Goal: Task Accomplishment & Management: Complete application form

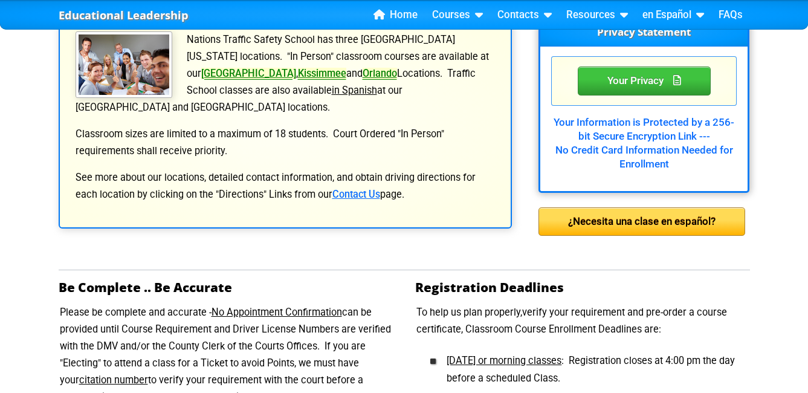
scroll to position [242, 0]
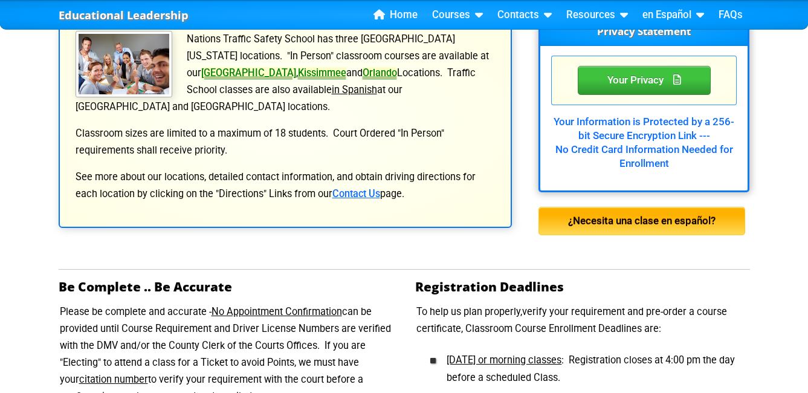
click at [673, 225] on div "¿Necesita una clase en español?" at bounding box center [642, 221] width 207 height 29
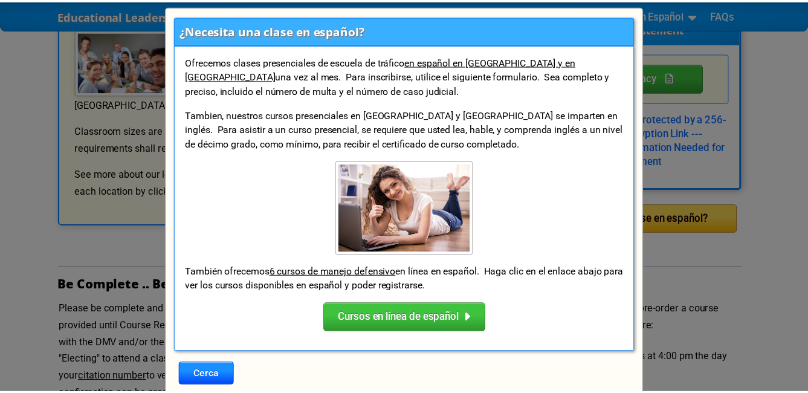
scroll to position [0, 0]
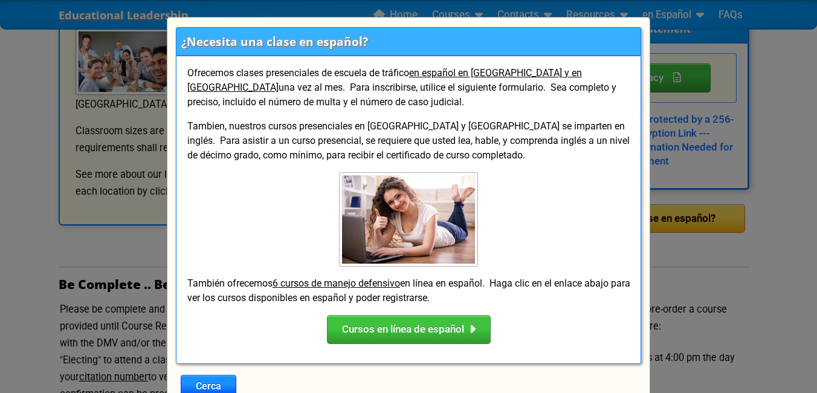
click at [19, 236] on div "¿Necesita una clase en español? Ofrecemos clases presenciales de escuela de trá…" at bounding box center [408, 196] width 817 height 393
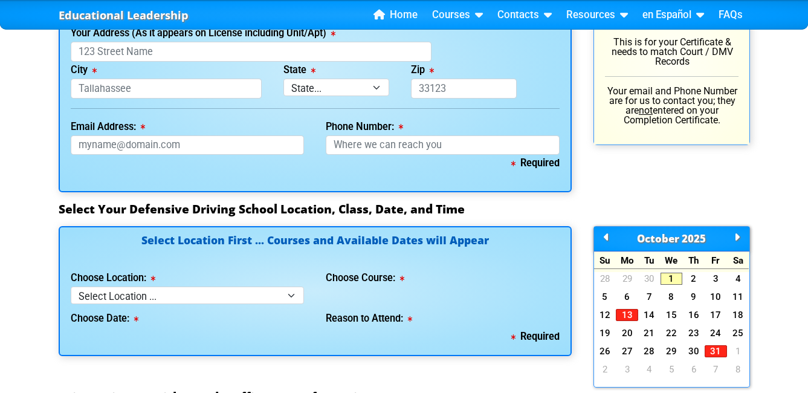
scroll to position [967, 0]
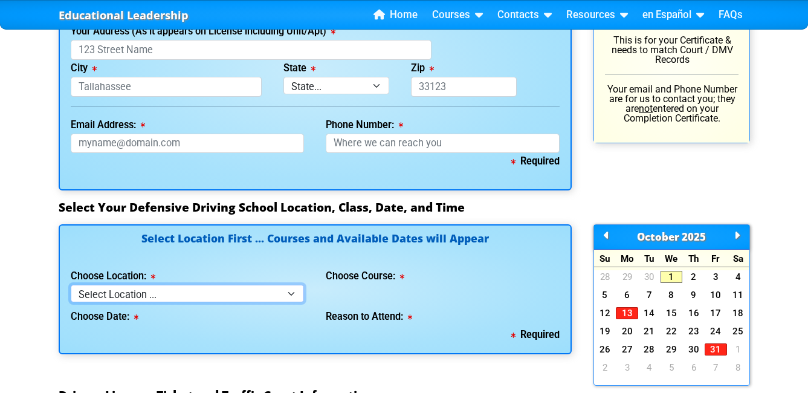
click at [293, 295] on select "Select Location ... Tampa Orlando Kissimmee Tampa - en español Kissimmee - en e…" at bounding box center [188, 294] width 234 height 18
select select "2"
click at [71, 285] on select "Select Location ... Tampa Orlando Kissimmee Tampa - en español Kissimmee - en e…" at bounding box center [188, 294] width 234 height 18
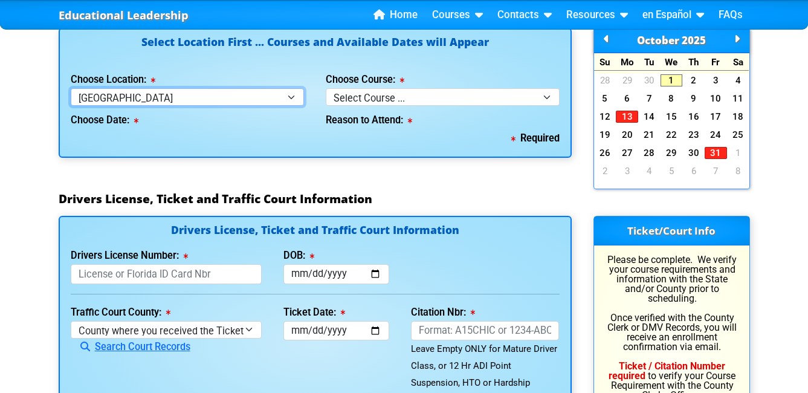
scroll to position [1088, 0]
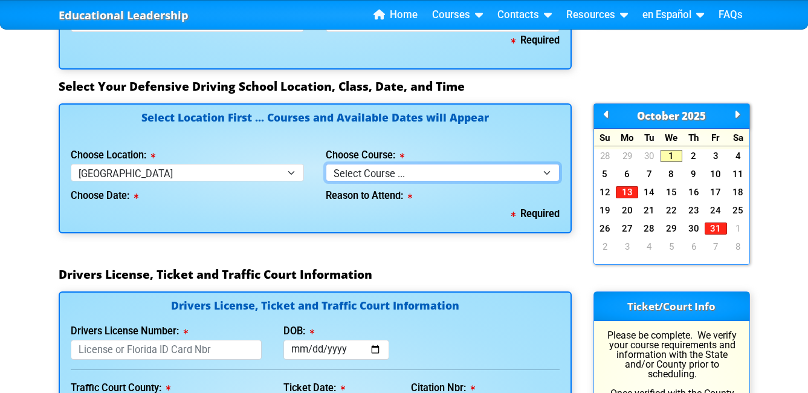
click at [547, 175] on select "Select Course ... 4 Hour BDI Class (Basic Course & TCAC) 4 Hour Under 25 Class …" at bounding box center [443, 173] width 234 height 18
select select "1"
click at [326, 164] on select "Select Course ... 4 Hour BDI Class (Basic Course & TCAC) 4 Hour Under 25 Class …" at bounding box center [443, 173] width 234 height 18
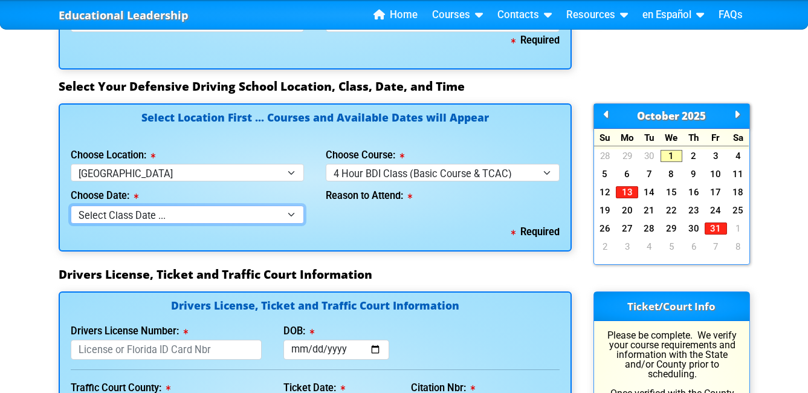
click at [292, 215] on select "Select Class Date ... Oct 4 -- (Class Full) Oct 11 -- (Saturday from 9:30am-1:3…" at bounding box center [188, 215] width 234 height 18
select select "10/04/2025, 8"
click at [71, 206] on select "Select Class Date ... Oct 4 -- (Class Full) Oct 11 -- (Saturday from 9:30am-1:3…" at bounding box center [188, 215] width 234 height 18
select select
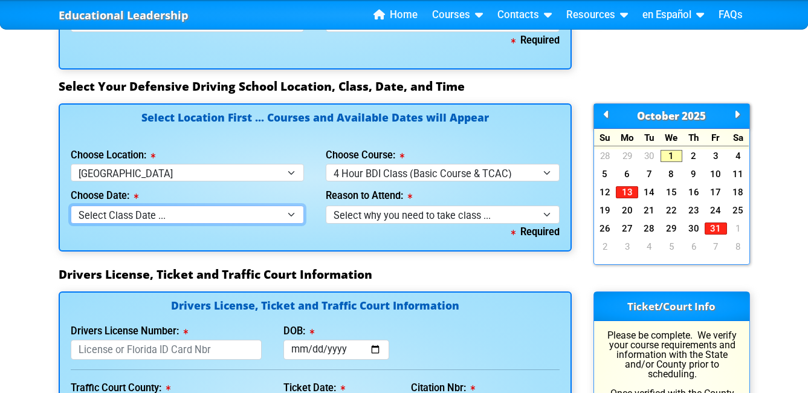
click at [293, 216] on select "Select Class Date ... Oct 4 -- (Class Full) Oct 11 -- (Saturday from 9:30am-1:3…" at bounding box center [188, 215] width 234 height 18
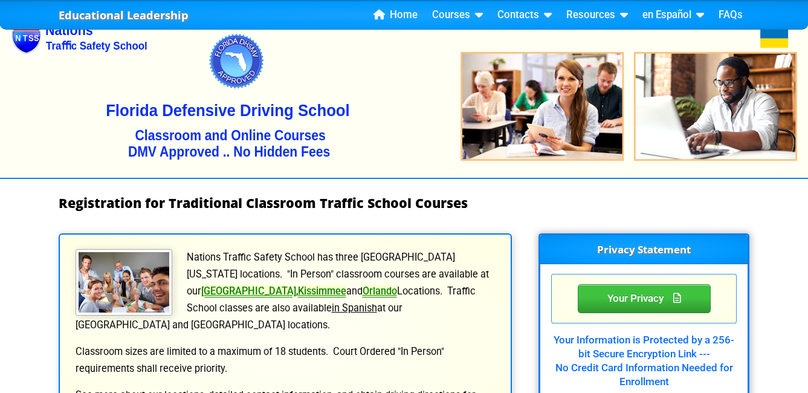
scroll to position [0, 0]
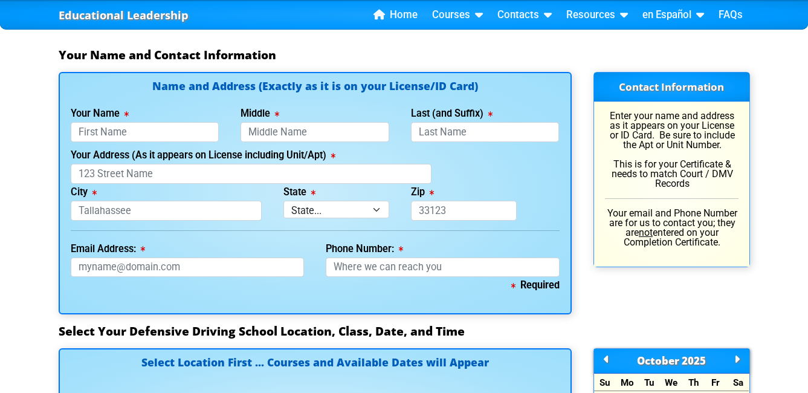
scroll to position [846, 0]
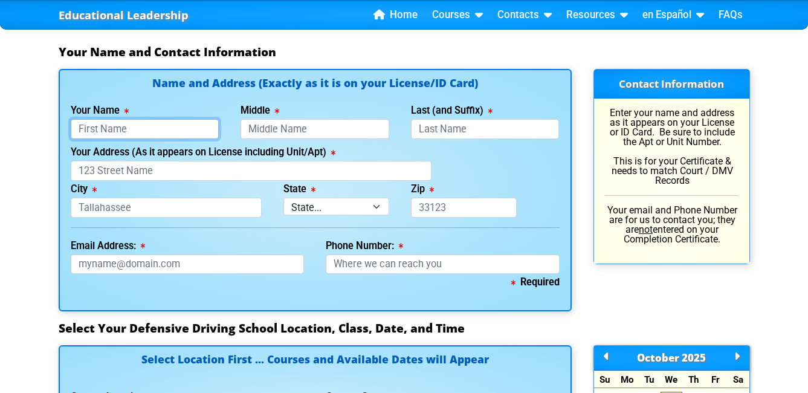
click at [163, 130] on input "Your Name" at bounding box center [145, 129] width 149 height 20
type input "Lienar"
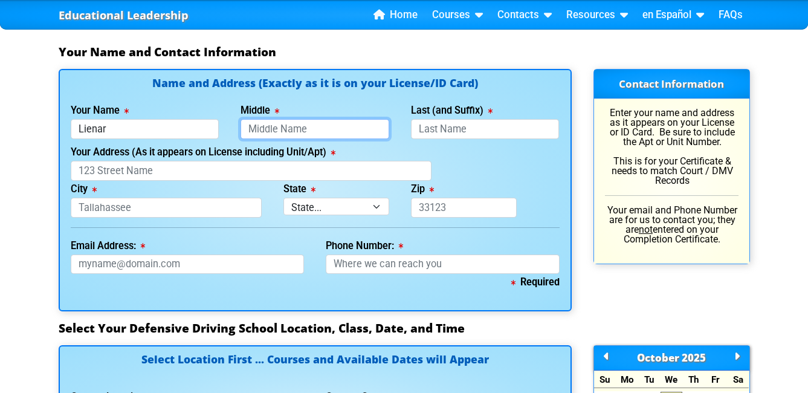
click at [301, 129] on input "Middle" at bounding box center [315, 129] width 149 height 20
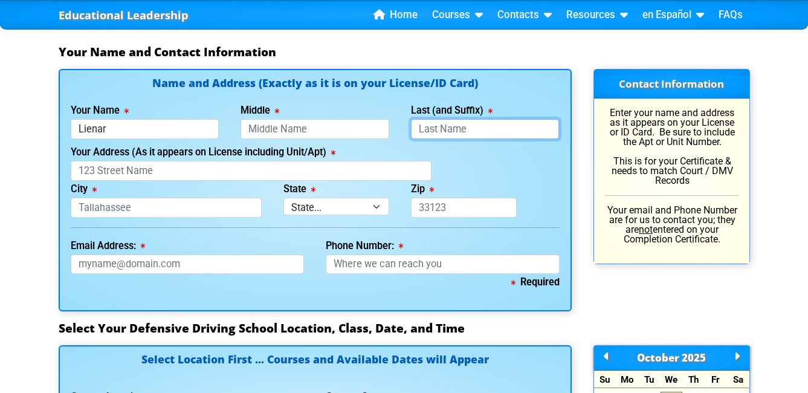
click at [450, 130] on input "Last (and Suffix)" at bounding box center [485, 129] width 149 height 20
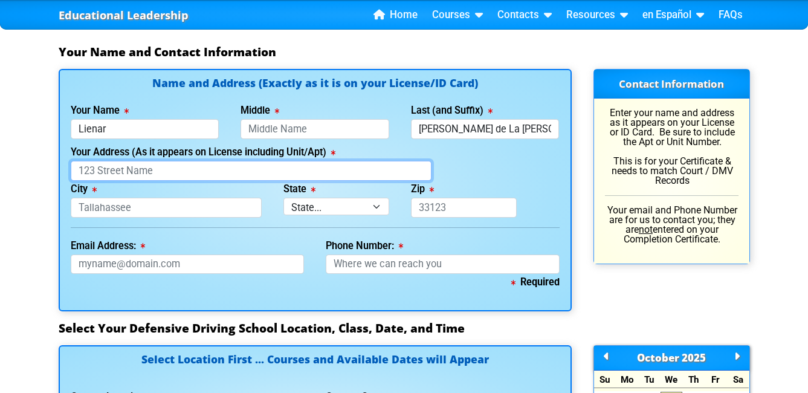
type input "Cervantes De La Rosa"
click at [160, 174] on input "Your Address (As it appears on License including Unit/Apt)" at bounding box center [252, 171] width 362 height 20
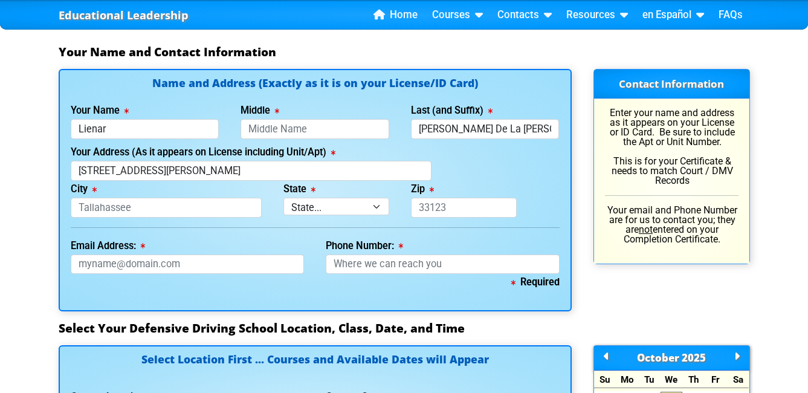
type input "1912 East Henry Avenue"
type input "Tampa"
select select "{"fullName":"Florida","abbreviation":"FL","uniqueId":"1d559909-6cf0-4a4d-848e-a…"
type input "33610"
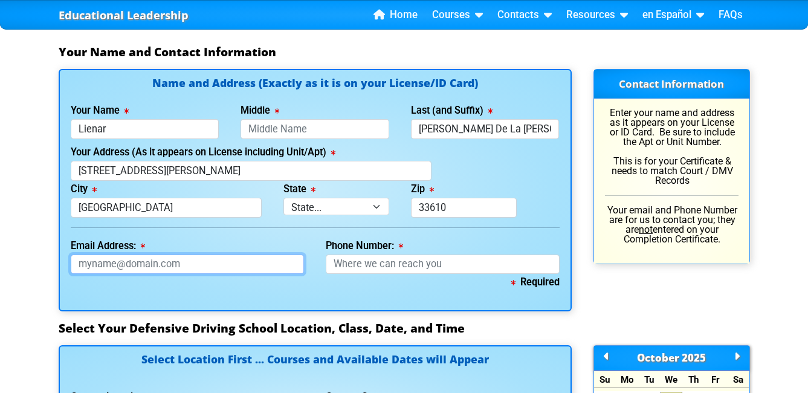
click at [196, 265] on input "Email Address:" at bounding box center [188, 265] width 234 height 20
click at [366, 297] on div "Required" at bounding box center [315, 287] width 489 height 27
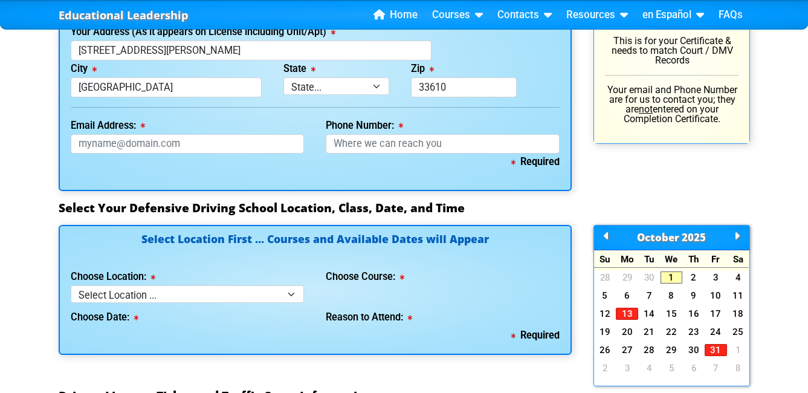
scroll to position [1028, 0]
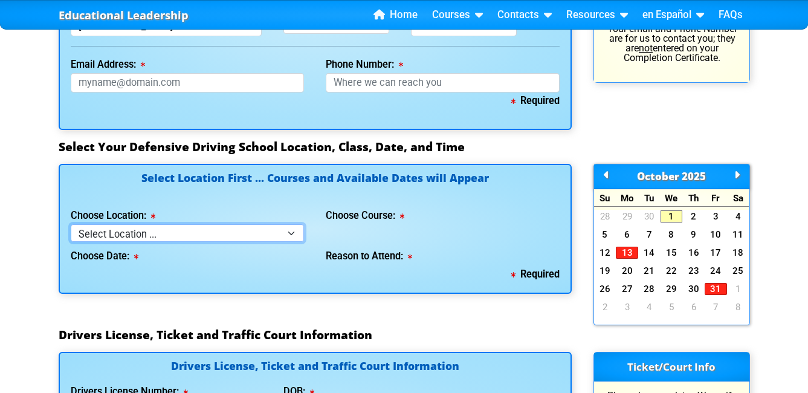
click at [294, 233] on select "Select Location ... Tampa Orlando Kissimmee Tampa - en español Kissimmee - en e…" at bounding box center [188, 233] width 234 height 18
select select "2"
click at [71, 224] on select "Select Location ... Tampa Orlando Kissimmee Tampa - en español Kissimmee - en e…" at bounding box center [188, 233] width 234 height 18
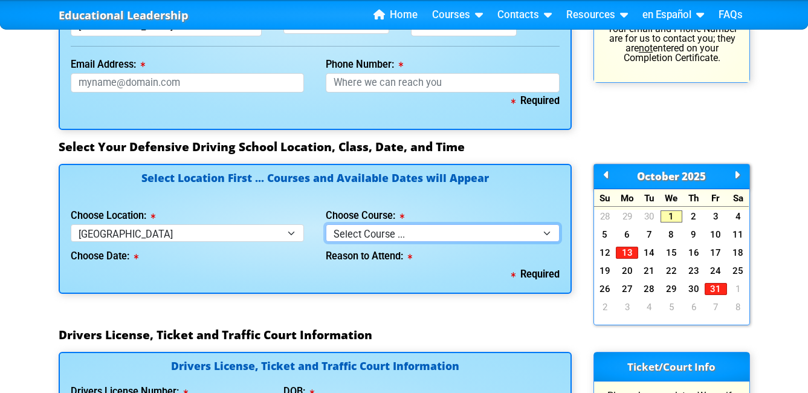
click at [544, 233] on select "Select Course ... 4 Hour BDI Class (Basic Course & TCAC) 4 Hour Under 25 Class …" at bounding box center [443, 233] width 234 height 18
select select "1"
click at [326, 224] on select "Select Course ... 4 Hour BDI Class (Basic Course & TCAC) 4 Hour Under 25 Class …" at bounding box center [443, 233] width 234 height 18
select select
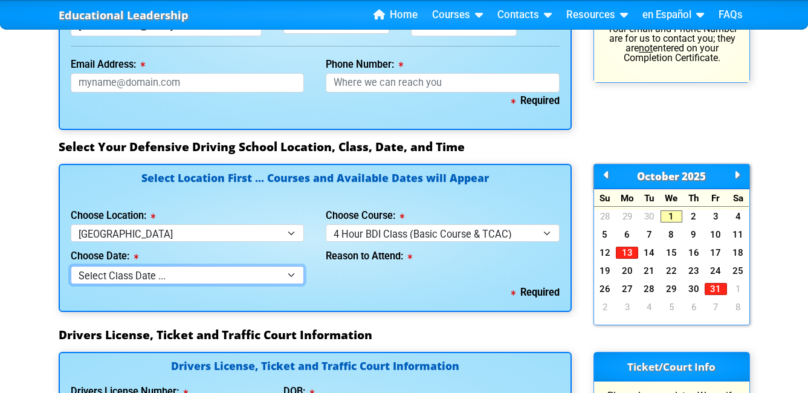
click at [291, 275] on select "Select Class Date ... Oct 4 -- (Class Full) Oct 11 -- (Saturday from 9:30am-1:3…" at bounding box center [188, 275] width 234 height 18
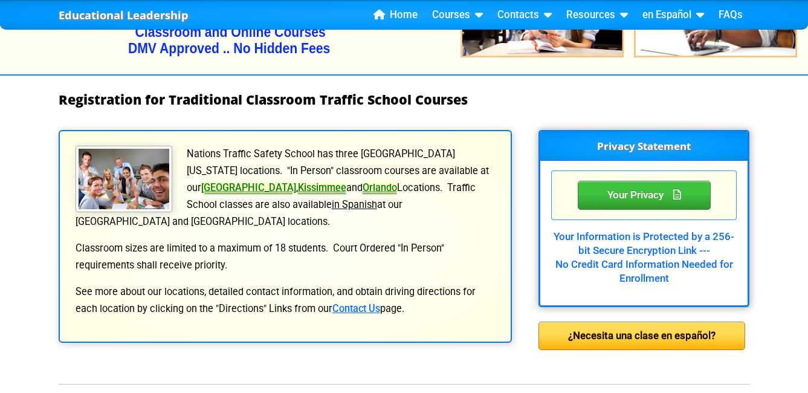
scroll to position [242, 0]
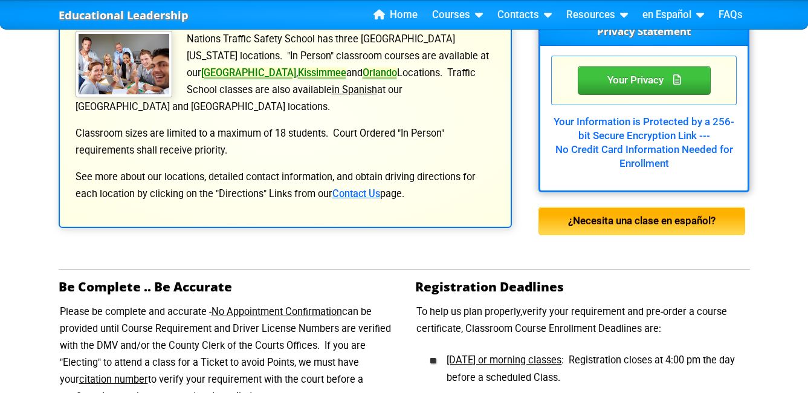
click at [553, 227] on div "¿Necesita una clase en español?" at bounding box center [642, 221] width 207 height 29
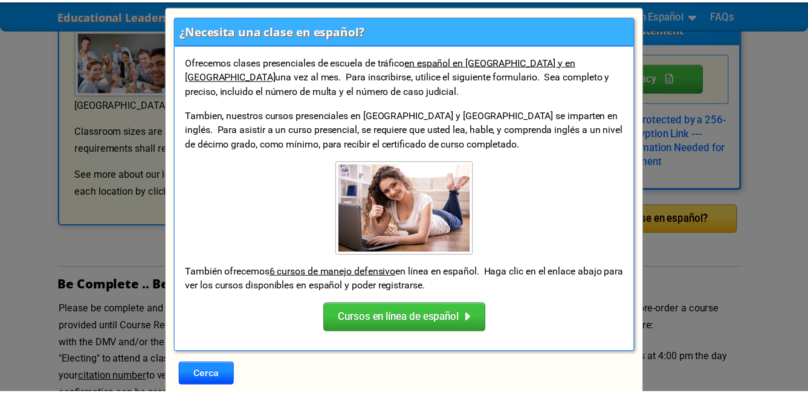
scroll to position [0, 0]
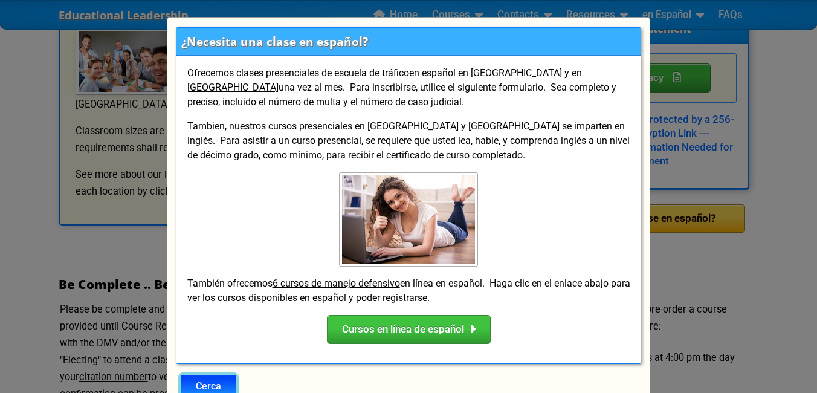
click at [192, 383] on button "Cerca" at bounding box center [209, 386] width 56 height 23
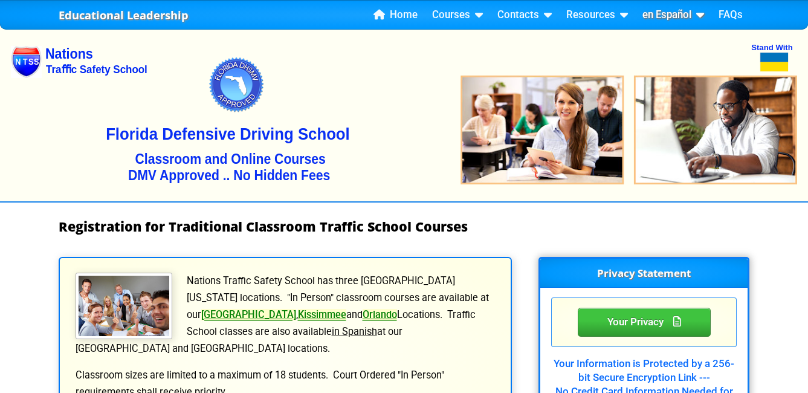
drag, startPoint x: 81, startPoint y: 2, endPoint x: 669, endPoint y: 9, distance: 588.3
click at [669, 9] on link "en Español" at bounding box center [673, 15] width 71 height 18
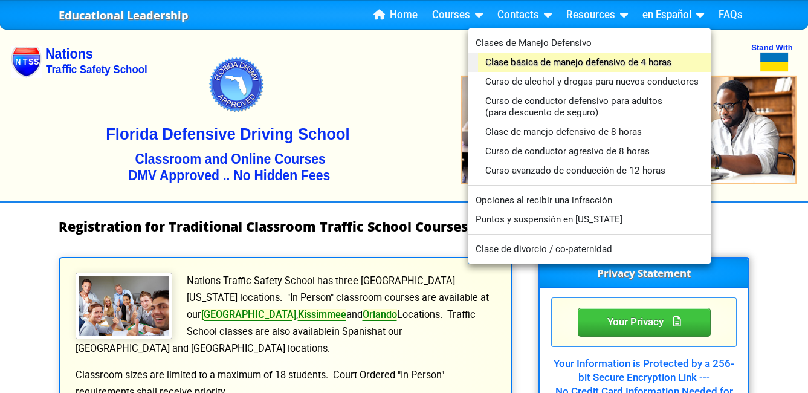
click at [546, 62] on link "Clase básica de manejo defensivo de 4 horas" at bounding box center [594, 62] width 233 height 19
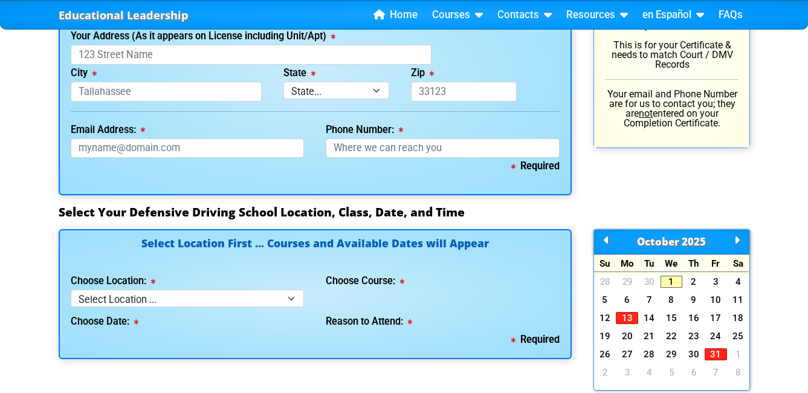
scroll to position [967, 0]
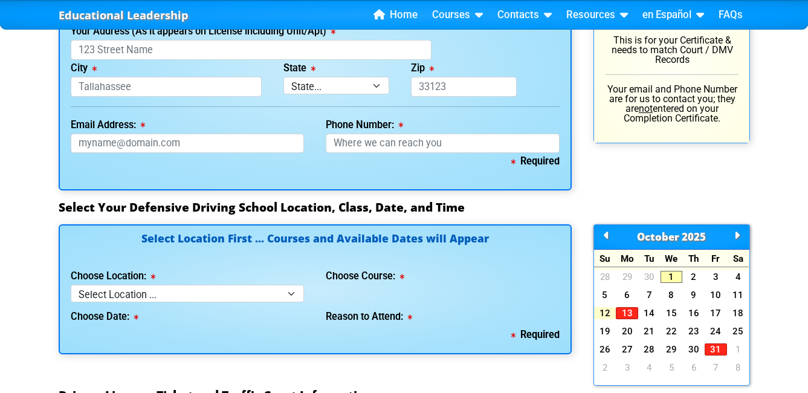
click at [608, 313] on link "12" at bounding box center [605, 313] width 22 height 12
click at [800, 176] on div "Educational Leadership Home Courses Certified Defensive Driving Courses 4-Hour …" at bounding box center [404, 177] width 808 height 2289
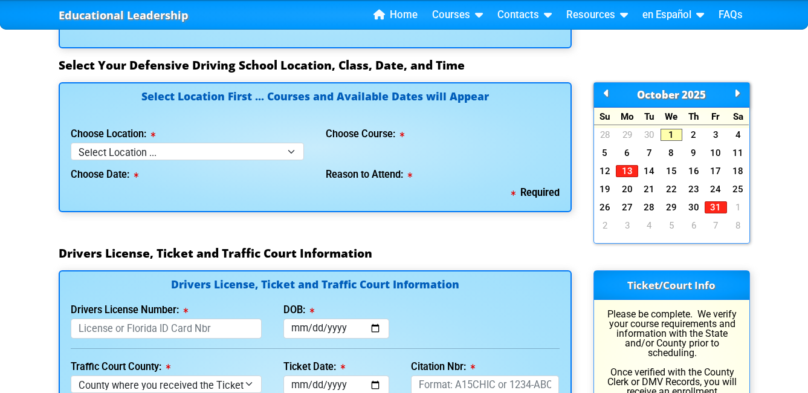
scroll to position [1028, 0]
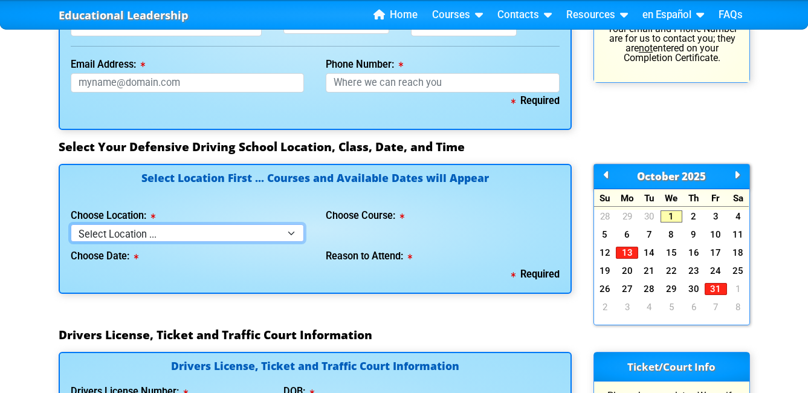
click at [294, 232] on select "Select Location ... Tampa Orlando Kissimmee Tampa - en español Kissimmee - en e…" at bounding box center [188, 233] width 234 height 18
select select "2"
click at [71, 224] on select "Select Location ... Tampa Orlando Kissimmee Tampa - en español Kissimmee - en e…" at bounding box center [188, 233] width 234 height 18
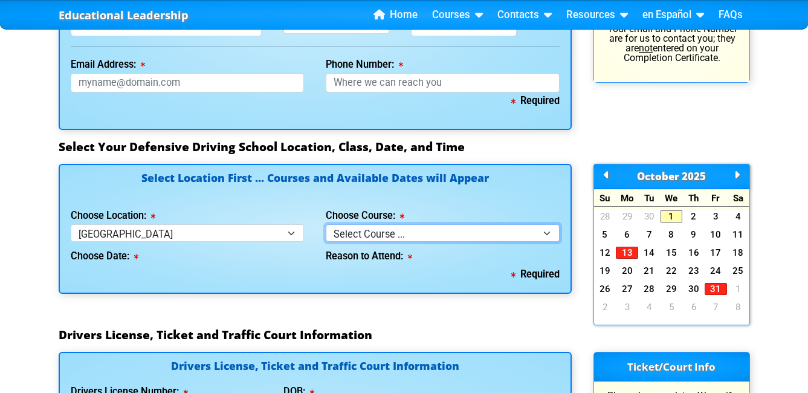
click at [547, 233] on select "Select Course ... 4 Hour BDI Class (Basic Course & TCAC) 4 Hour Under 25 Class …" at bounding box center [443, 233] width 234 height 18
select select "1"
click at [326, 224] on select "Select Course ... 4 Hour BDI Class (Basic Course & TCAC) 4 Hour Under 25 Class …" at bounding box center [443, 233] width 234 height 18
select select
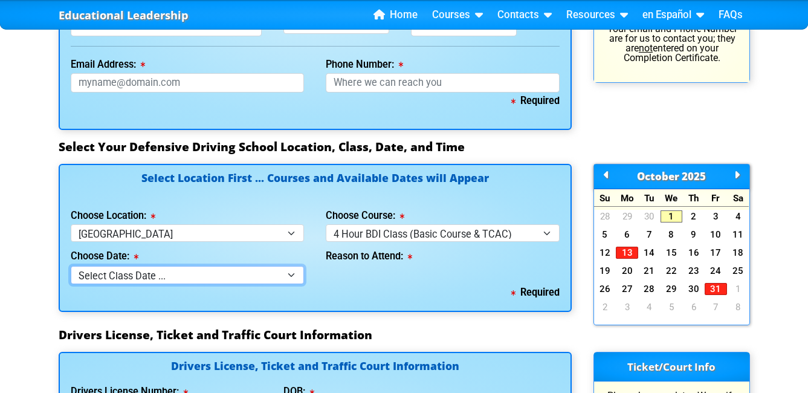
click at [293, 275] on select "Select Class Date ... Oct 4 -- (Class Full) Oct 11 -- (Saturday from 9:30am-1:3…" at bounding box center [188, 275] width 234 height 18
click at [375, 298] on div "Required" at bounding box center [315, 292] width 489 height 17
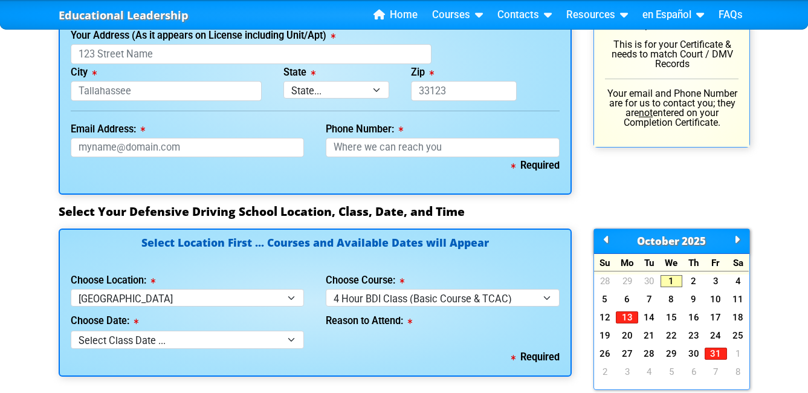
scroll to position [907, 0]
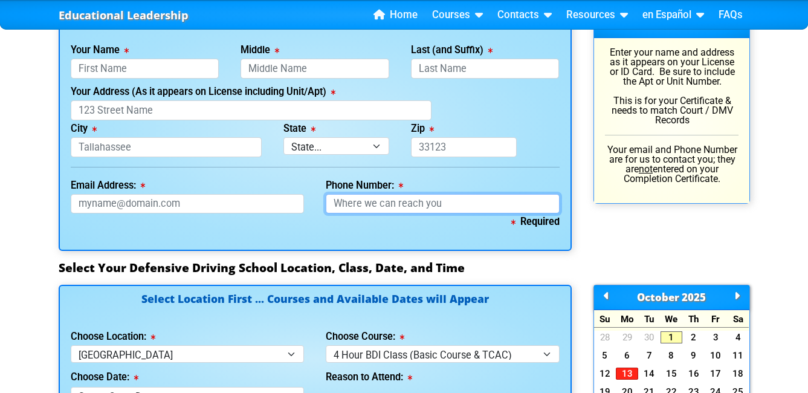
click at [436, 204] on input "Phone Number:" at bounding box center [443, 204] width 234 height 20
type input "813-361-4699"
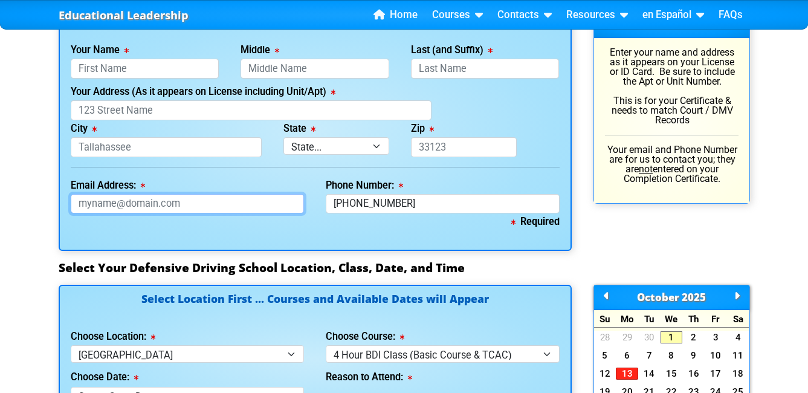
click at [284, 205] on input "Email Address:" at bounding box center [188, 204] width 234 height 20
type input "lienar1967@gmail.com"
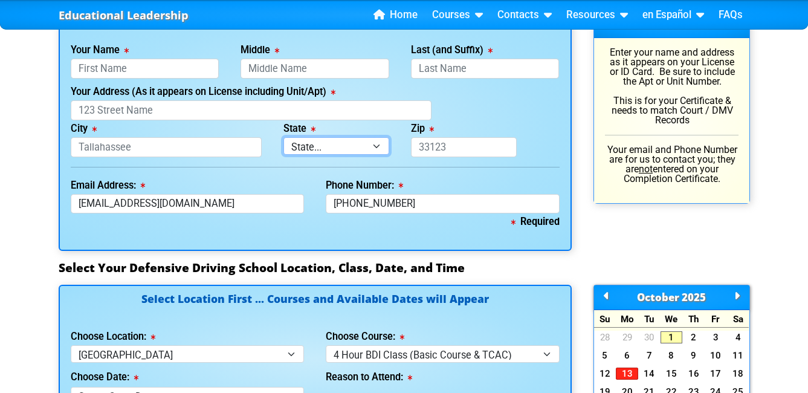
click at [376, 142] on select "State... FL AK AL AR AZ CA CO CT DE GA HI IA ID IL IN KS KY LA MA MD ME MI MN M…" at bounding box center [337, 146] width 106 height 18
select select "{"fullName":"Florida","abbreviation":"FL","uniqueId":"1d559909-6cf0-4a4d-848e-a…"
click at [284, 137] on select "State... FL AK AL AR AZ CA CO CT DE GA HI IA ID IL IN KS KY LA MA MD ME MI MN M…" at bounding box center [337, 146] width 106 height 18
click at [476, 149] on input "Zip" at bounding box center [464, 147] width 106 height 20
type input "33610"
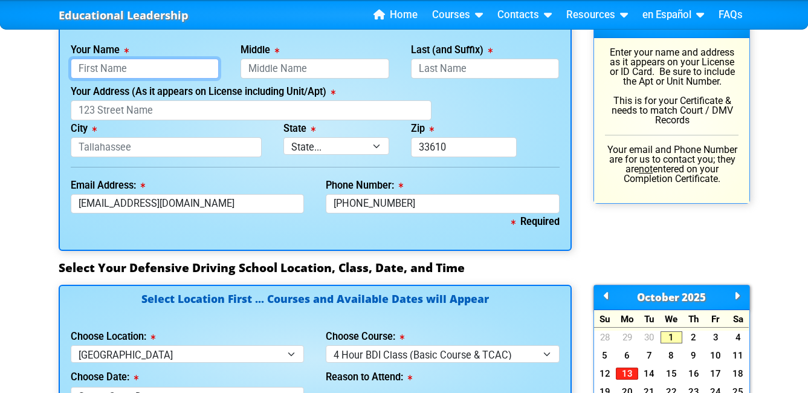
type input "Lienar"
type input "Cervantes De La Rosa"
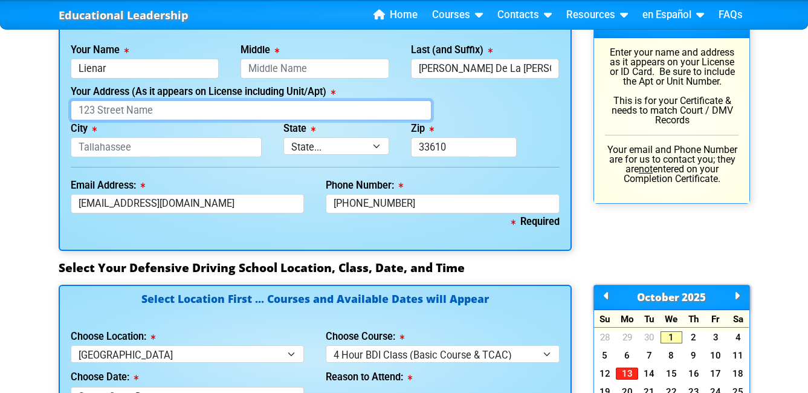
type input "1912 East Henry Avenue"
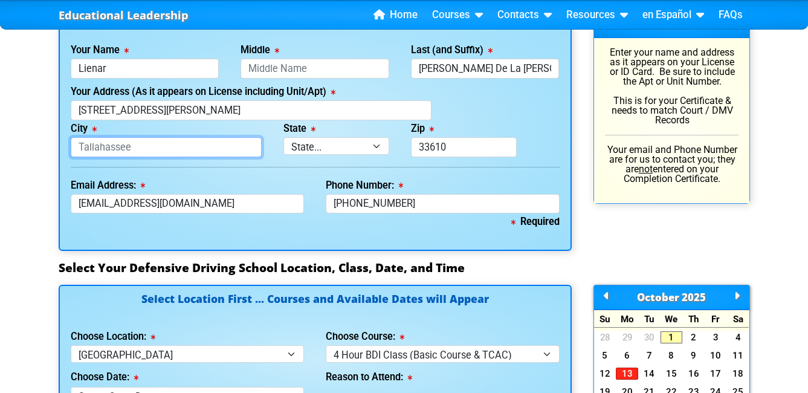
type input "Tampa"
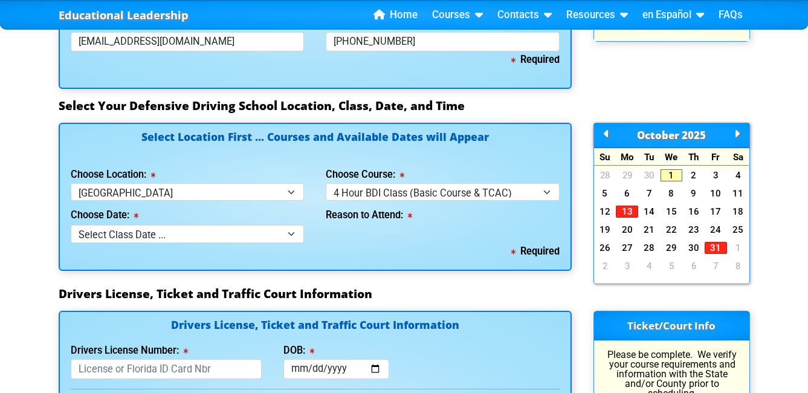
scroll to position [1088, 0]
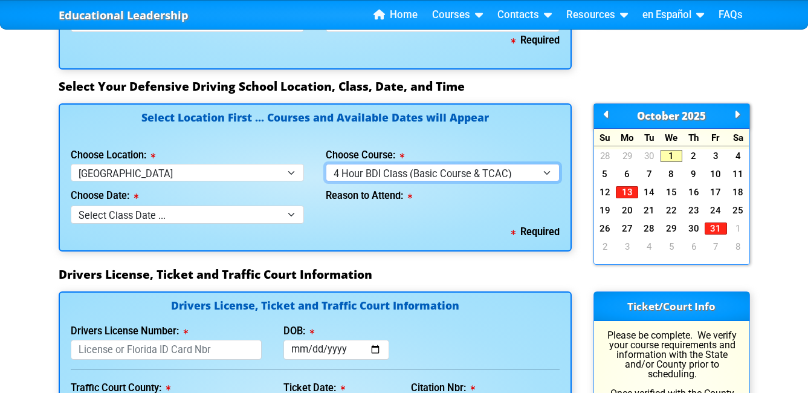
click at [546, 172] on select "Select Course ... 4 Hour BDI Class (Basic Course & TCAC) 4 Hour Under 25 Class …" at bounding box center [443, 173] width 234 height 18
select select "2"
click at [326, 164] on select "Select Course ... 4 Hour BDI Class (Basic Course & TCAC) 4 Hour Under 25 Class …" at bounding box center [443, 173] width 234 height 18
select select
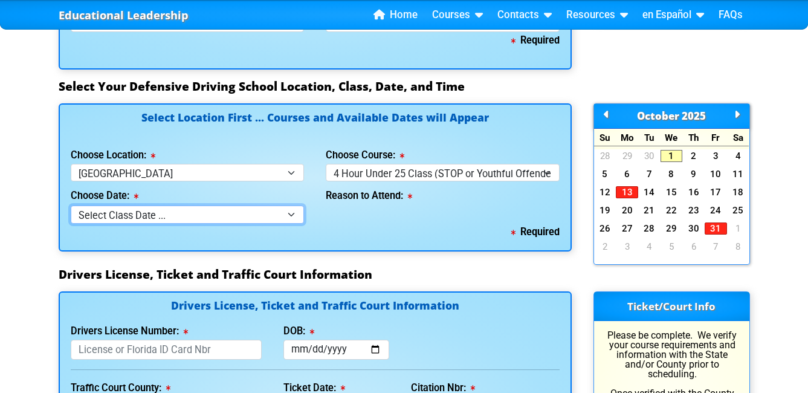
click at [296, 215] on select "Select Class Date ... Oct 4 -- (Saturday from 9:00am-1:00pm) Oct 11 -- (Saturda…" at bounding box center [188, 215] width 234 height 18
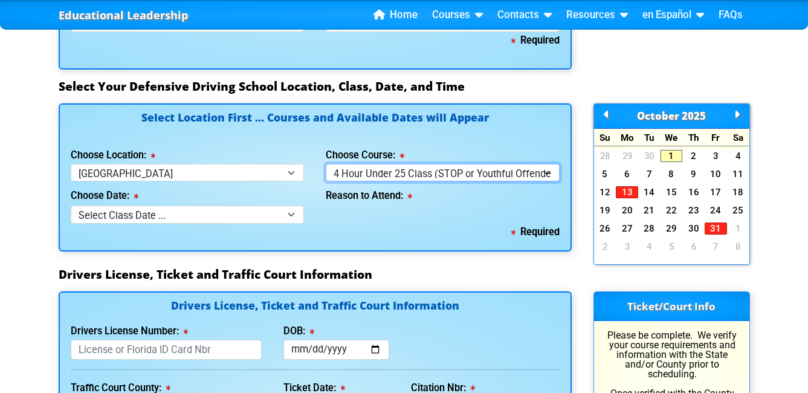
click at [548, 172] on select "Select Course ... 4 Hour BDI Class (Basic Course & TCAC) 4 Hour Under 25 Class …" at bounding box center [443, 173] width 234 height 18
select select "1"
click at [326, 164] on select "Select Course ... 4 Hour BDI Class (Basic Course & TCAC) 4 Hour Under 25 Class …" at bounding box center [443, 173] width 234 height 18
select select
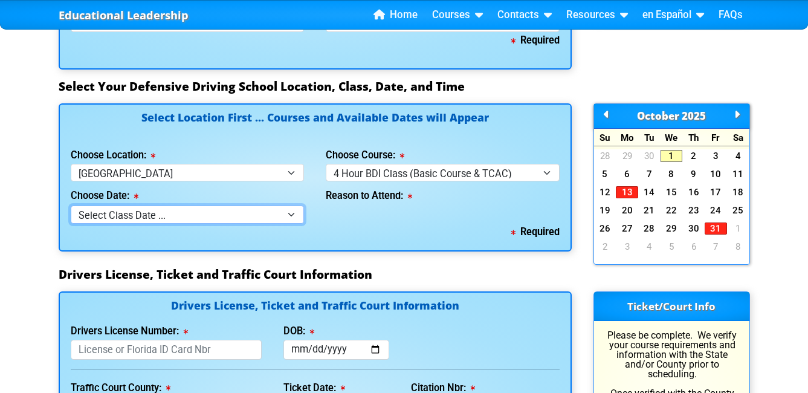
click at [291, 215] on select "Select Class Date ... Oct 4 -- (Class Full) Oct 11 -- (Saturday from 9:30am-1:3…" at bounding box center [188, 215] width 234 height 18
click at [384, 220] on div "Reason to Attend:" at bounding box center [443, 202] width 256 height 42
click at [293, 215] on select "Select Class Date ... Oct 4 -- (Class Full) Oct 11 -- (Saturday from 9:30am-1:3…" at bounding box center [188, 215] width 234 height 18
click at [395, 230] on div "Required" at bounding box center [315, 232] width 489 height 17
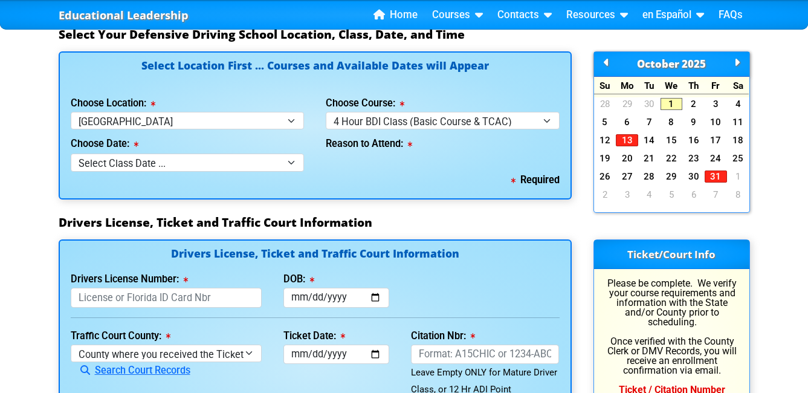
scroll to position [1209, 0]
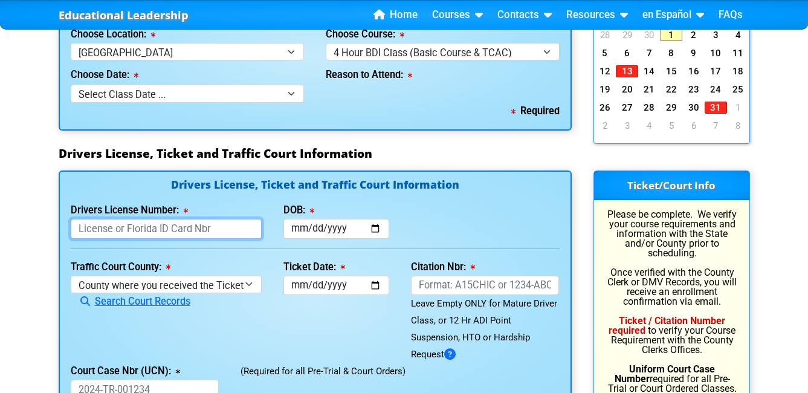
click at [240, 227] on input "Drivers License Number:" at bounding box center [166, 229] width 191 height 20
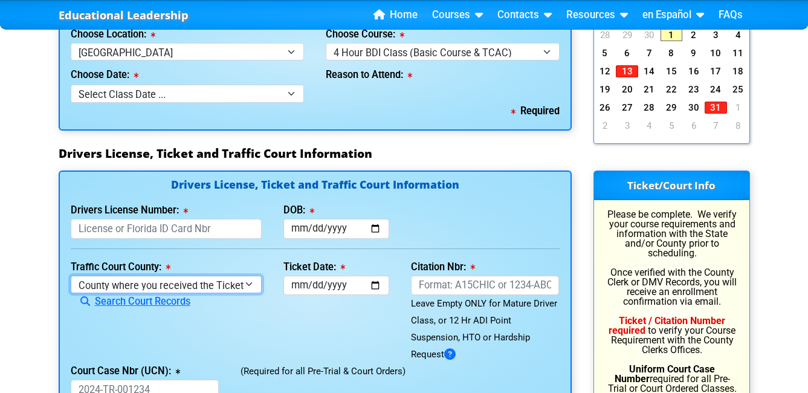
click at [248, 281] on select "County where you received the Ticket Out of State Out of State - Georgia Out of…" at bounding box center [166, 285] width 191 height 18
click at [245, 282] on select "County where you received the Ticket Out of State Out of State - Georgia Out of…" at bounding box center [166, 285] width 191 height 18
select select "{"countyName":"Hillsborough","state":"FL","uniqueId":"8517cbb9-d230-4a4d-9ced-4…"
click at [71, 276] on select "County where you received the Ticket Out of State Out of State - Georgia Out of…" at bounding box center [166, 285] width 191 height 18
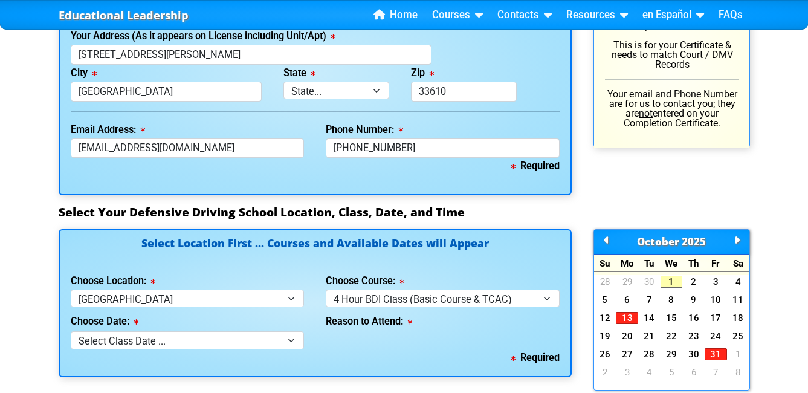
scroll to position [967, 0]
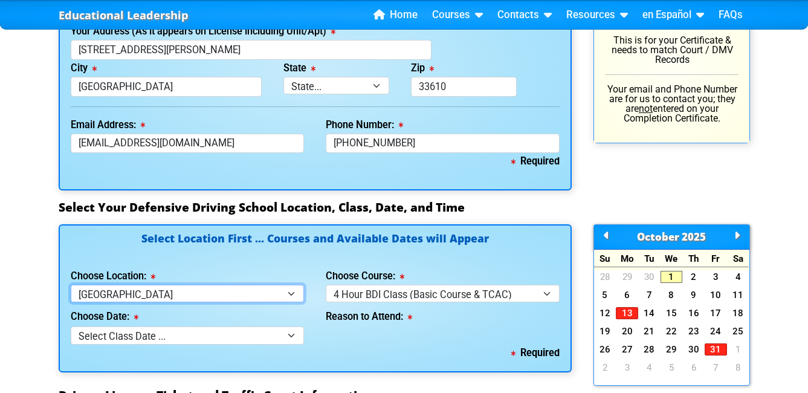
click at [291, 291] on select "Select Location ... Tampa Orlando Kissimmee Tampa - en español Kissimmee - en e…" at bounding box center [188, 294] width 234 height 18
select select "8"
click at [71, 285] on select "Select Location ... Tampa Orlando Kissimmee Tampa - en español Kissimmee - en e…" at bounding box center [188, 294] width 234 height 18
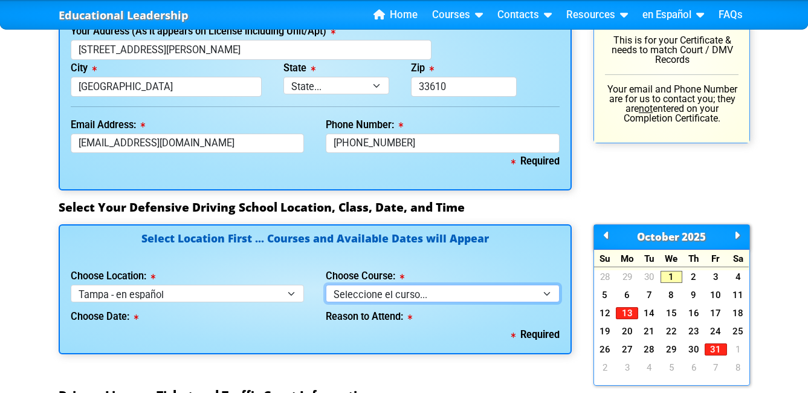
click at [547, 295] on select "Seleccione el curso... Clase de BDI de 4 horas (Curso básico y TCAC) Clase de 4…" at bounding box center [443, 294] width 234 height 18
select select "1"
click at [326, 285] on select "Seleccione el curso... Clase de BDI de 4 horas (Curso básico y TCAC) Clase de 4…" at bounding box center [443, 294] width 234 height 18
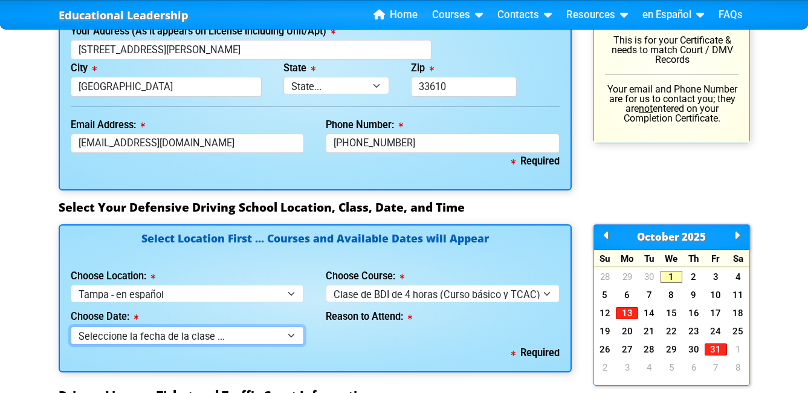
click at [291, 336] on select "Seleccione la fecha de la clase ... 12 de octubure -- (Domingo de 9:30am-1:30pm)" at bounding box center [188, 335] width 234 height 18
select select "10/12/2025, 4"
click at [71, 326] on select "Seleccione la fecha de la clase ... 12 de octubure -- (Domingo de 9:30am-1:30pm)" at bounding box center [188, 335] width 234 height 18
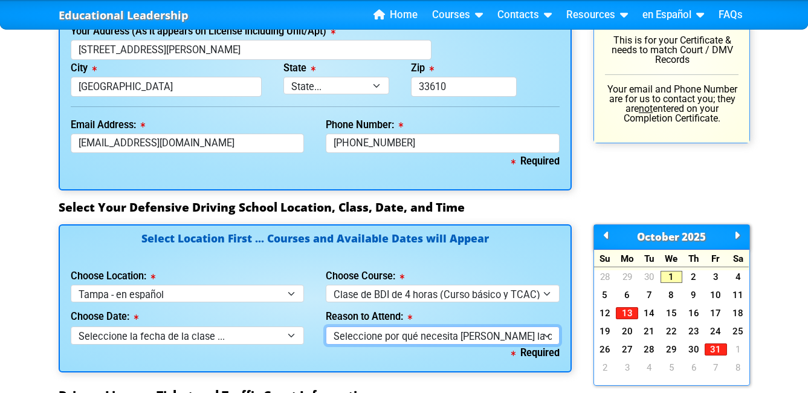
click at [463, 336] on select "Seleccione por qué necesita tomar la clase ... Elección por multa de tráfico (s…" at bounding box center [443, 335] width 234 height 18
select select "BDI - Election for Traffic Ticket"
click at [326, 326] on select "Seleccione por qué necesita tomar la clase ... Elección por multa de tráfico (s…" at bounding box center [443, 335] width 234 height 18
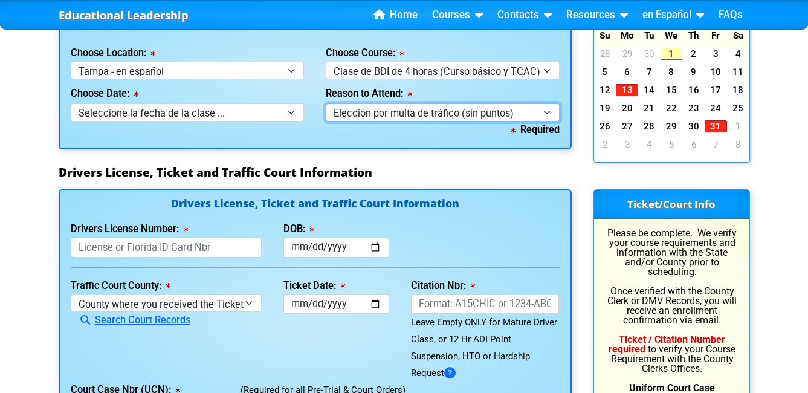
scroll to position [1209, 0]
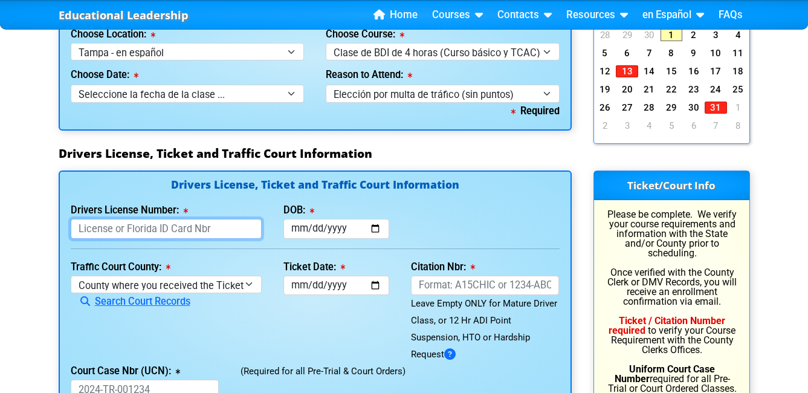
click at [233, 230] on input "Drivers License Number:" at bounding box center [166, 229] width 191 height 20
type input "C620042343000"
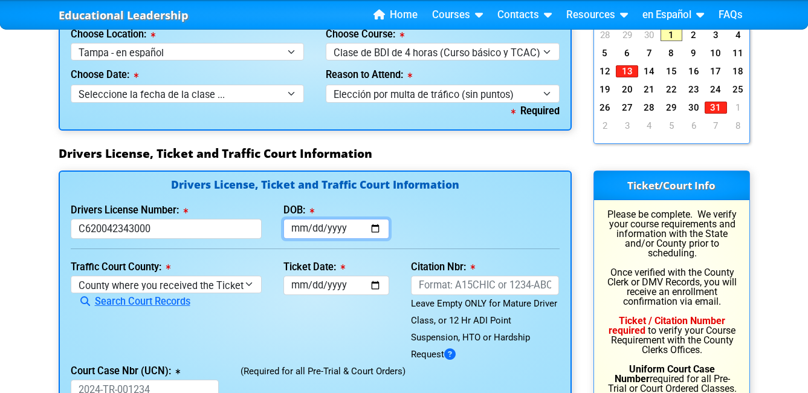
click at [329, 228] on input "DOB:" at bounding box center [337, 229] width 106 height 20
click at [375, 231] on input "DOB:" at bounding box center [337, 229] width 106 height 20
click at [488, 156] on h3 "Drivers License, Ticket and Traffic Court Information" at bounding box center [405, 153] width 692 height 15
click at [377, 229] on input "DOB:" at bounding box center [337, 229] width 106 height 20
click at [346, 228] on input "2025-04-01" at bounding box center [337, 229] width 106 height 20
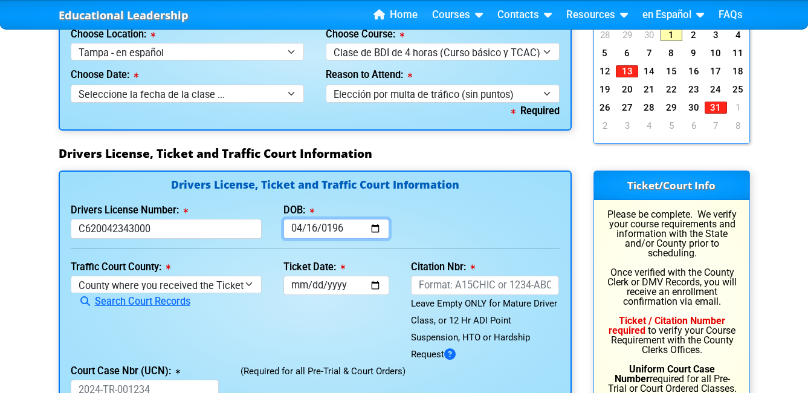
type input "1967-04-16"
click at [463, 236] on div "Drivers License Number: C620042343000 DOB: 1967-04-16" at bounding box center [315, 220] width 511 height 37
click at [374, 287] on input "Ticket Date:" at bounding box center [337, 286] width 106 height 20
click at [247, 330] on div "Traffic Court County: County where you received the Ticket Out of State Out of …" at bounding box center [166, 311] width 213 height 105
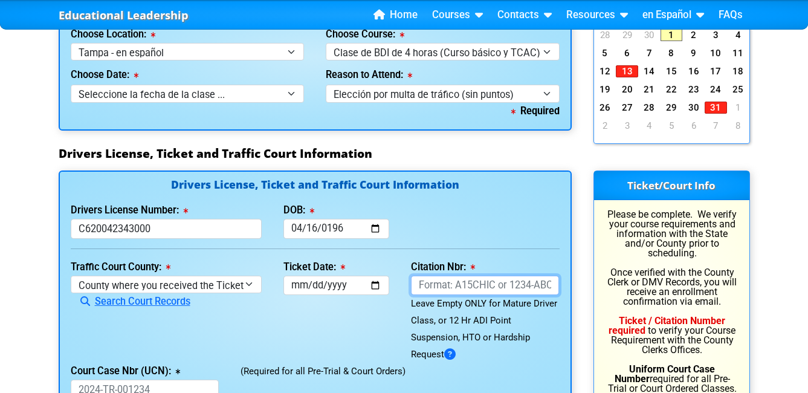
click at [448, 284] on input "Citation Nbr:" at bounding box center [485, 286] width 149 height 20
type input "AM4M1FE"
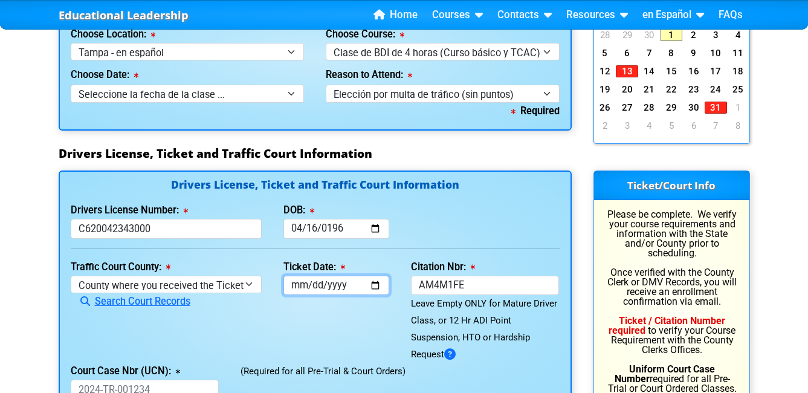
click at [377, 286] on input "Ticket Date:" at bounding box center [337, 286] width 106 height 20
type input "2025-09-17"
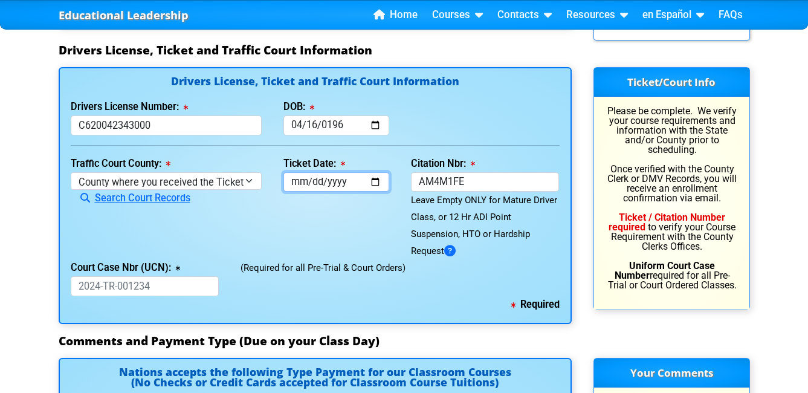
scroll to position [1330, 0]
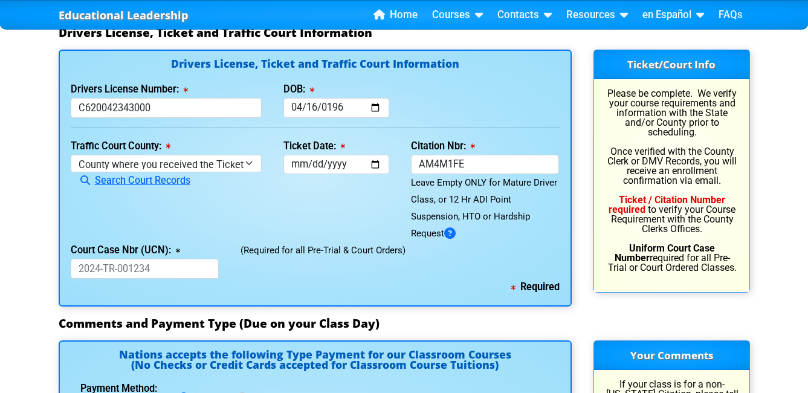
click at [276, 277] on div "(Required for all Pre-Trial & Court Orders)" at bounding box center [400, 260] width 340 height 37
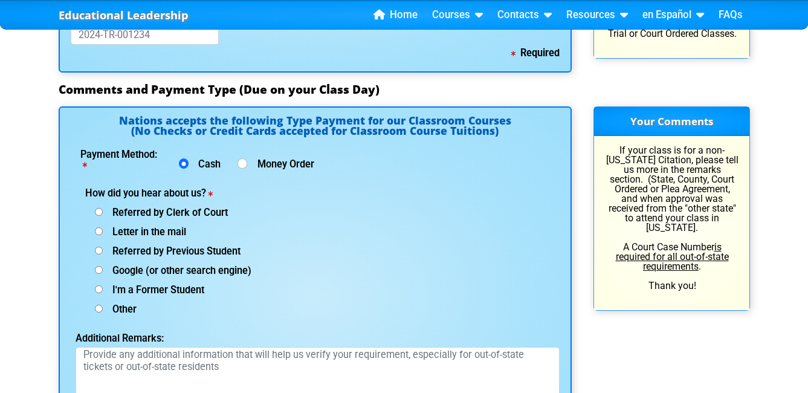
scroll to position [1572, 0]
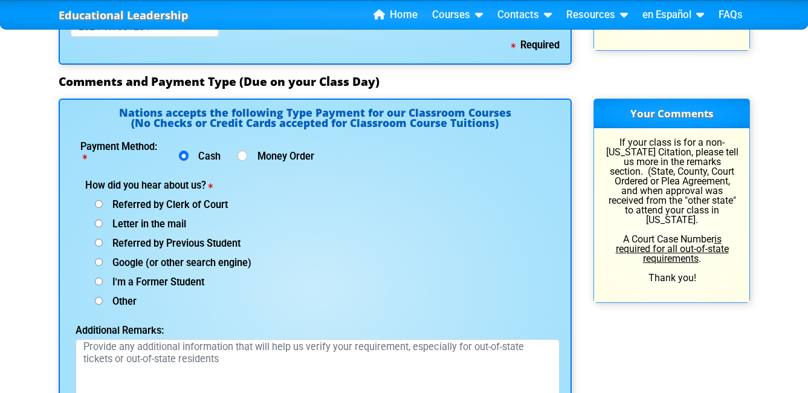
click at [99, 259] on input "Google (or other search engine)" at bounding box center [99, 262] width 8 height 8
radio input "true"
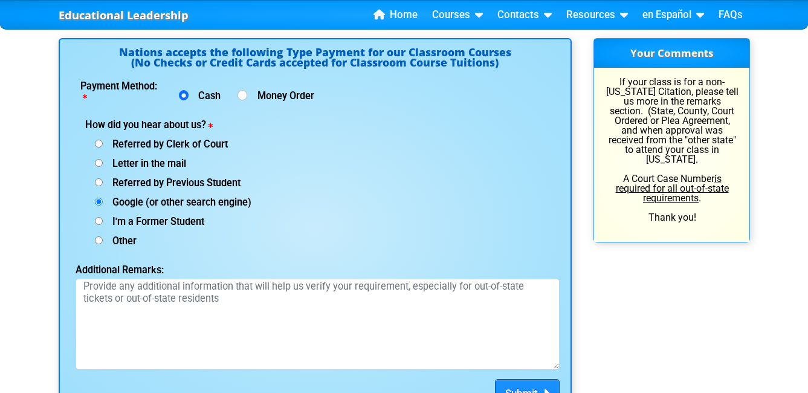
scroll to position [1693, 0]
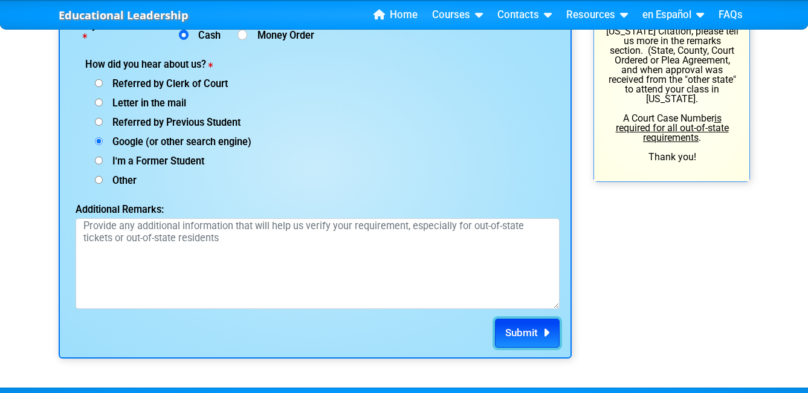
click at [519, 333] on span "Submit" at bounding box center [521, 332] width 33 height 12
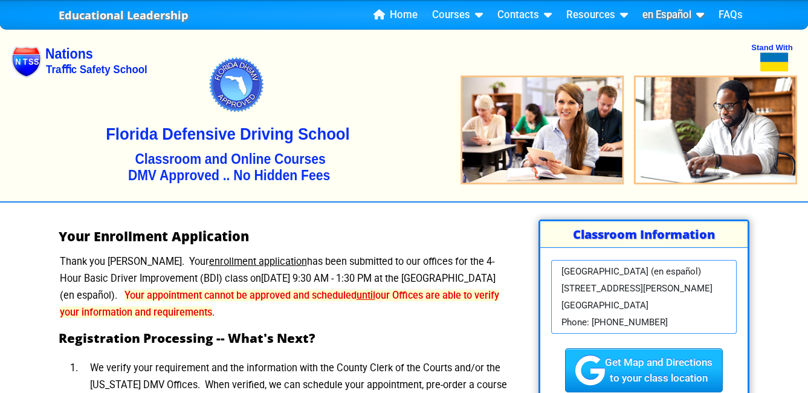
click at [697, 15] on icon at bounding box center [698, 15] width 13 height 1
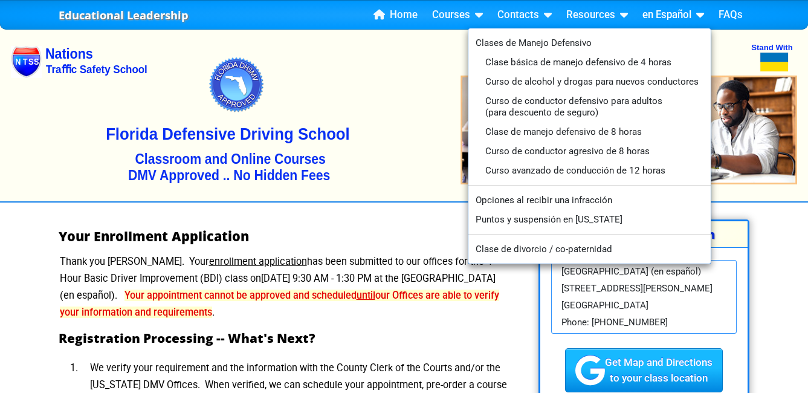
click at [387, 56] on img at bounding box center [404, 112] width 787 height 180
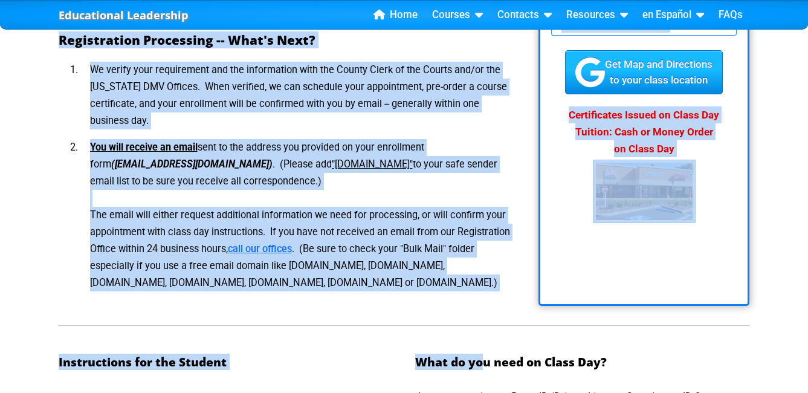
scroll to position [302, 0]
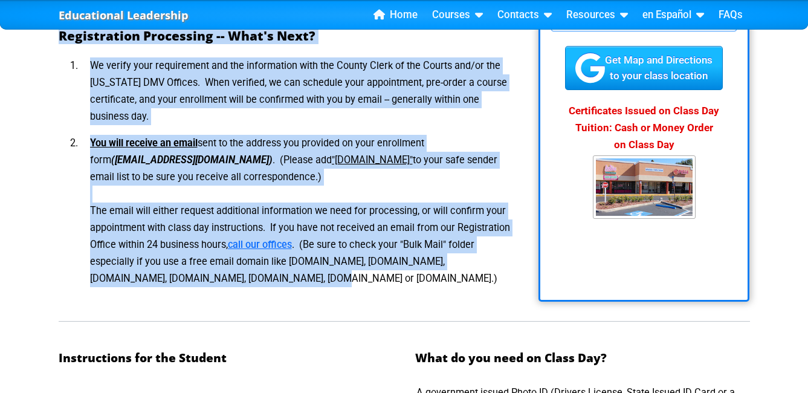
drag, startPoint x: 52, startPoint y: 111, endPoint x: 504, endPoint y: 273, distance: 480.6
click at [504, 273] on div "Your Enrollment Application Thank you [PERSON_NAME]. Your enrollment applicatio…" at bounding box center [286, 109] width 476 height 384
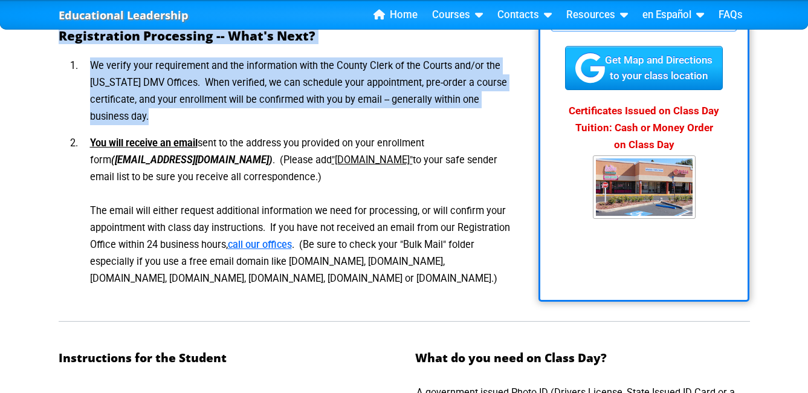
scroll to position [319, 0]
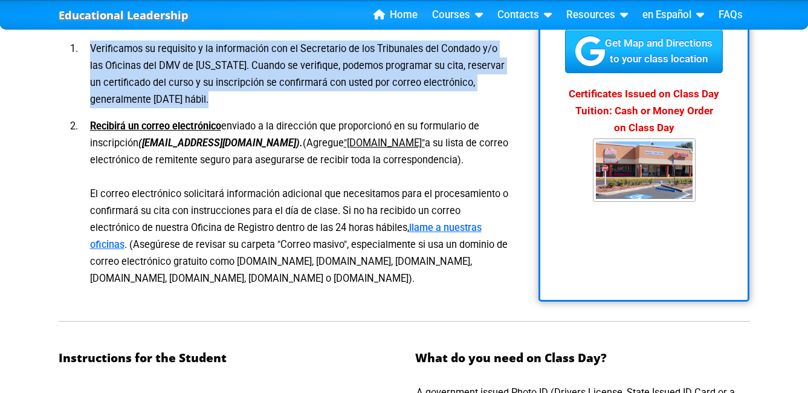
click at [459, 291] on li "Recibirá un correo electrónico enviado a la dirección que proporcionó en su for…" at bounding box center [296, 202] width 432 height 179
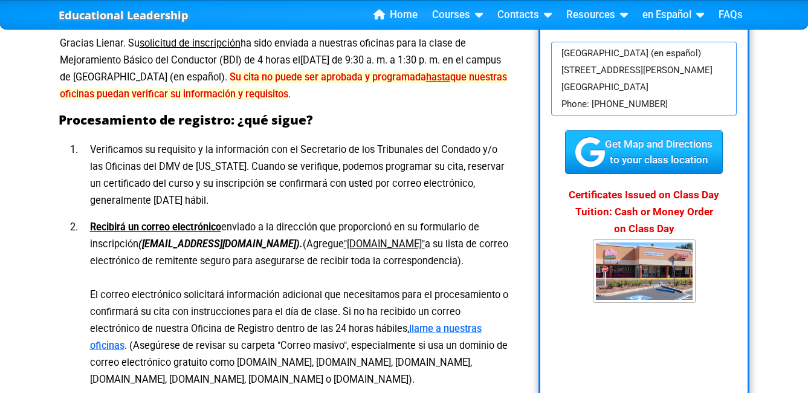
scroll to position [197, 0]
